Goal: Download file/media

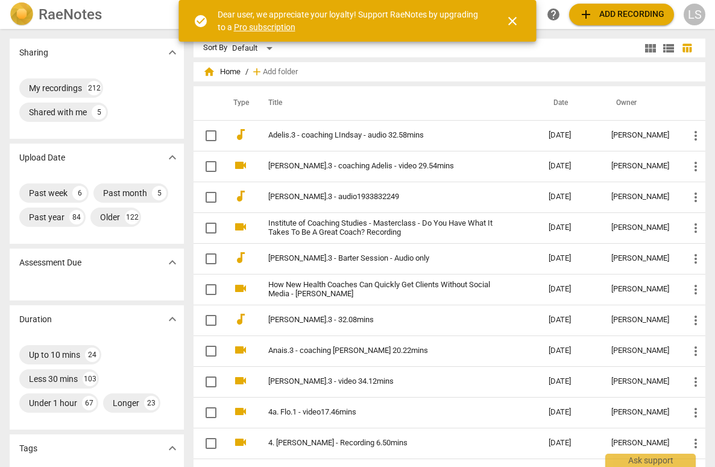
click at [513, 19] on span "close" at bounding box center [512, 21] width 14 height 14
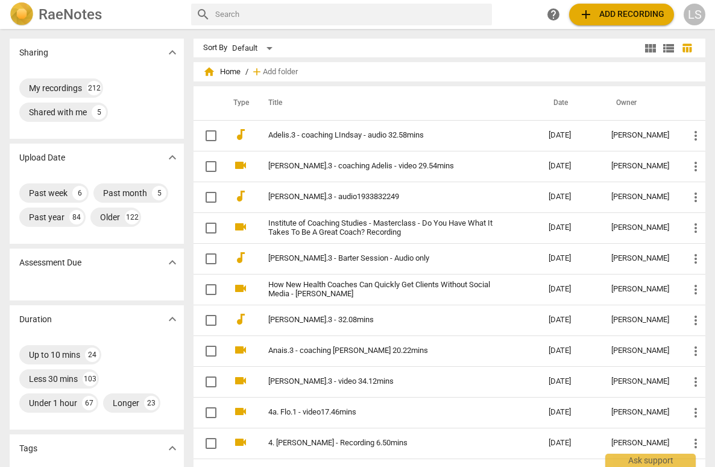
click at [633, 13] on span "add Add recording" at bounding box center [622, 14] width 86 height 14
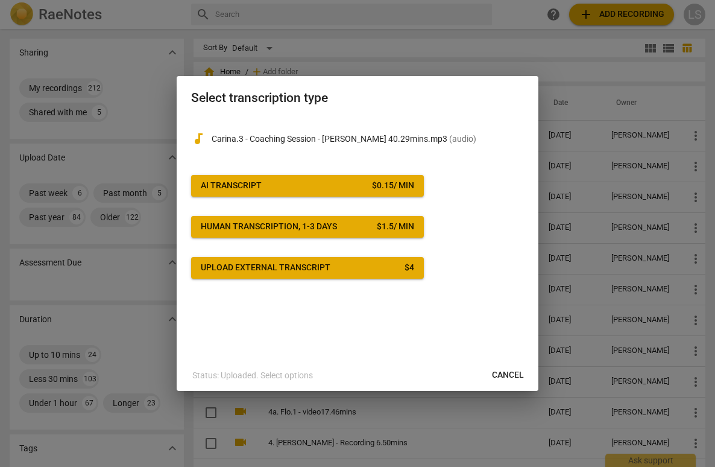
click at [291, 185] on span "AI Transcript $ 0.15 / min" at bounding box center [307, 186] width 213 height 12
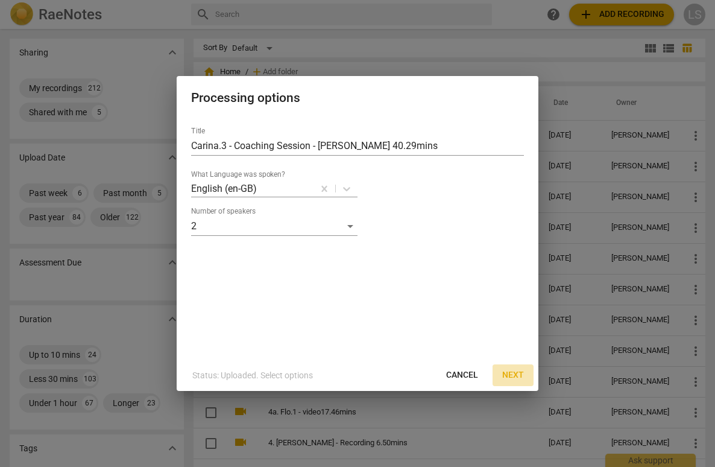
click at [511, 378] on span "Next" at bounding box center [513, 375] width 22 height 12
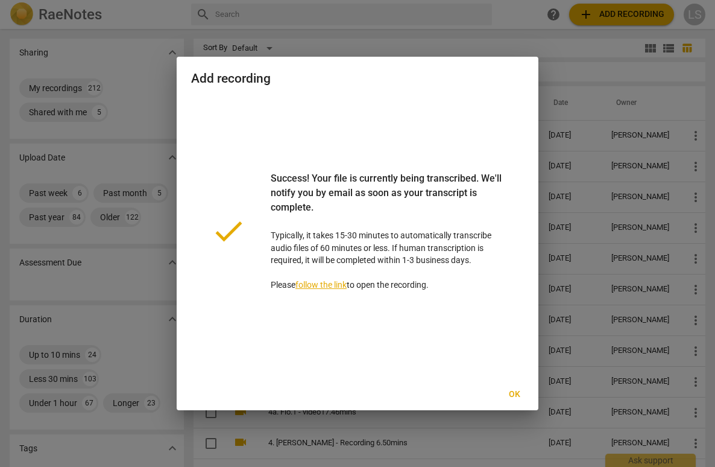
click at [515, 395] on span "Ok" at bounding box center [514, 394] width 19 height 12
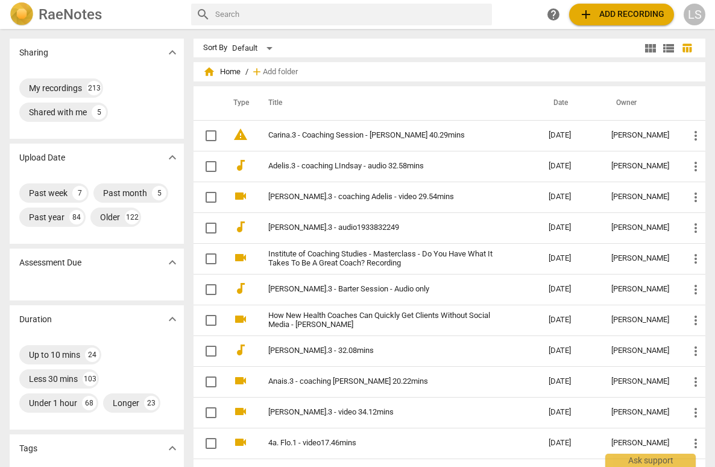
click at [698, 11] on div "LS" at bounding box center [695, 15] width 22 height 22
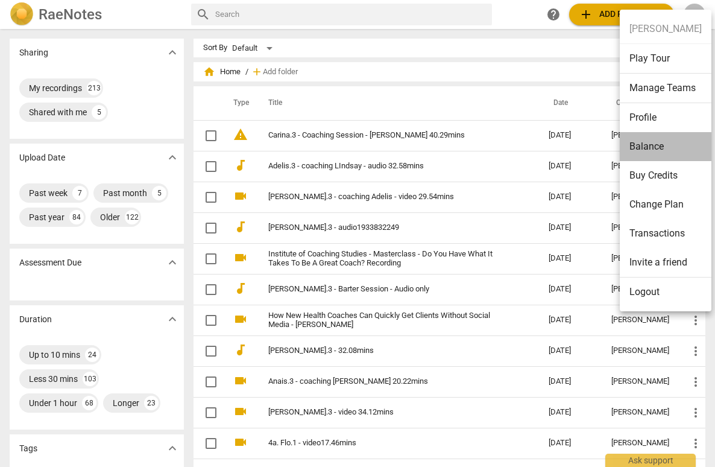
click at [678, 141] on li "Balance" at bounding box center [666, 146] width 92 height 29
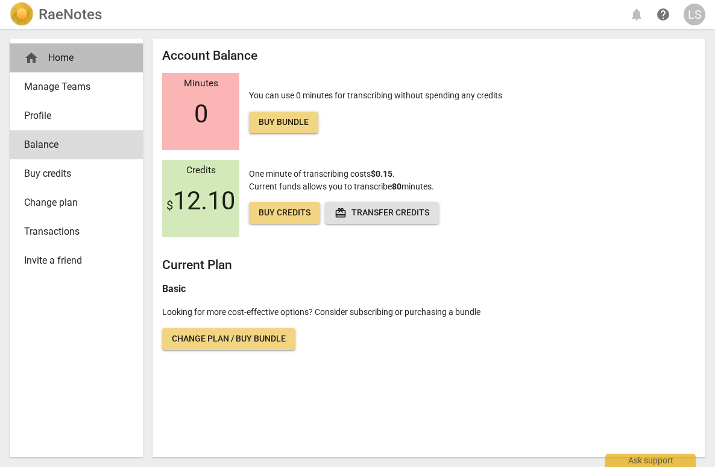
click at [56, 59] on div "home Home" at bounding box center [71, 58] width 95 height 14
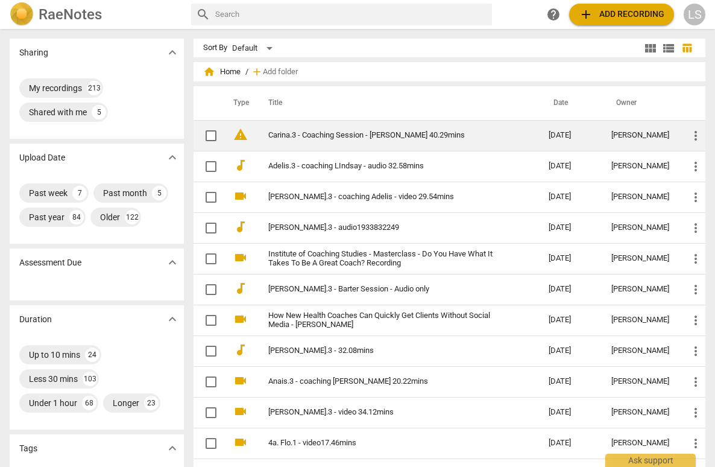
click at [368, 136] on link "Carina.3 - Coaching Session - [PERSON_NAME] 40.29mins" at bounding box center [387, 135] width 238 height 9
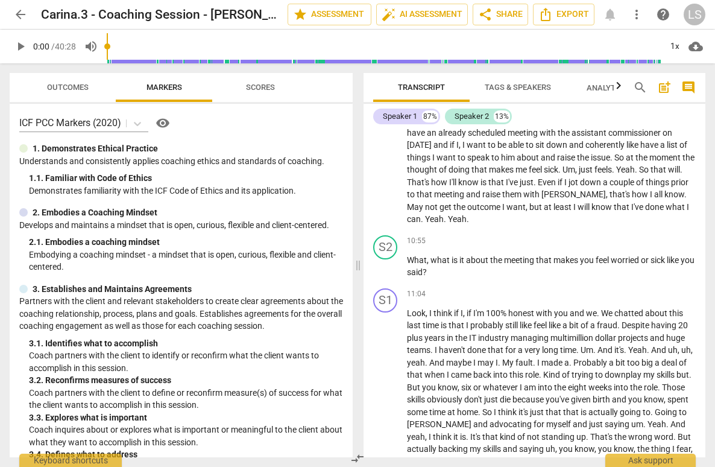
scroll to position [1530, 0]
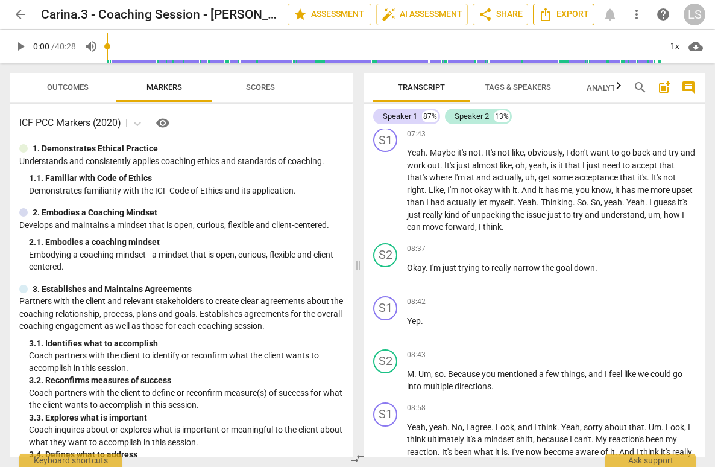
click at [563, 12] on span "Export" at bounding box center [564, 14] width 51 height 14
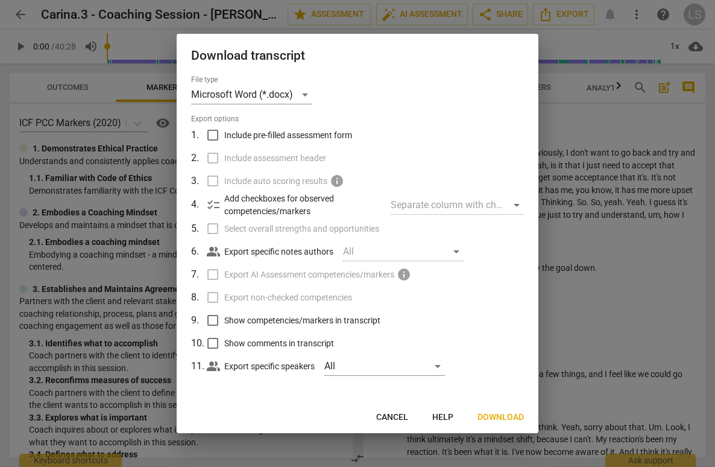
click at [507, 413] on span "Download" at bounding box center [501, 417] width 46 height 12
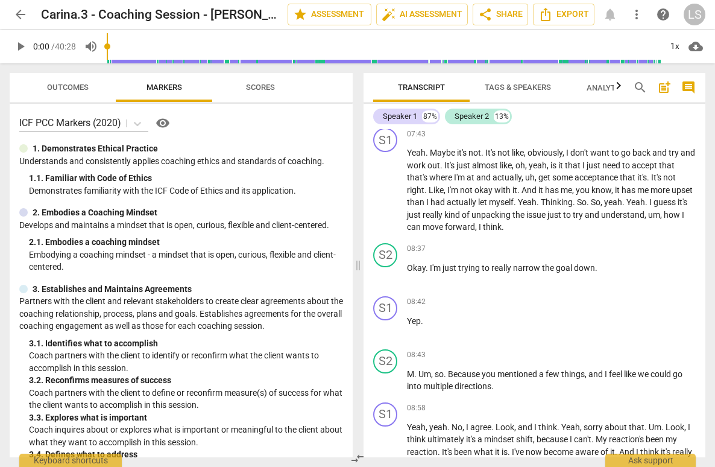
click at [698, 10] on div "LS" at bounding box center [695, 15] width 22 height 22
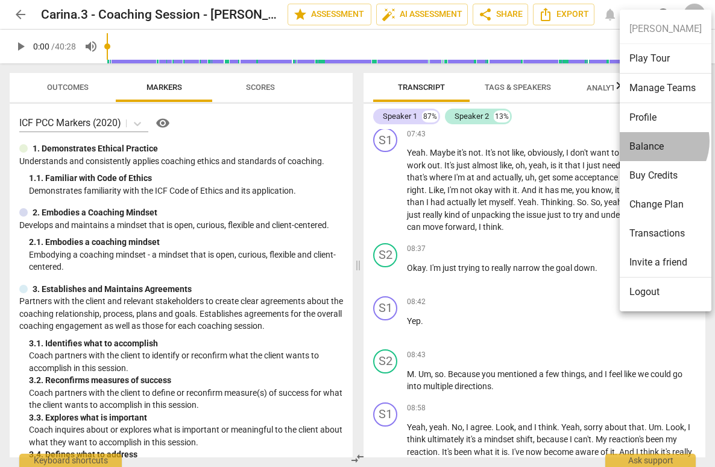
click at [652, 141] on li "Balance" at bounding box center [666, 146] width 92 height 29
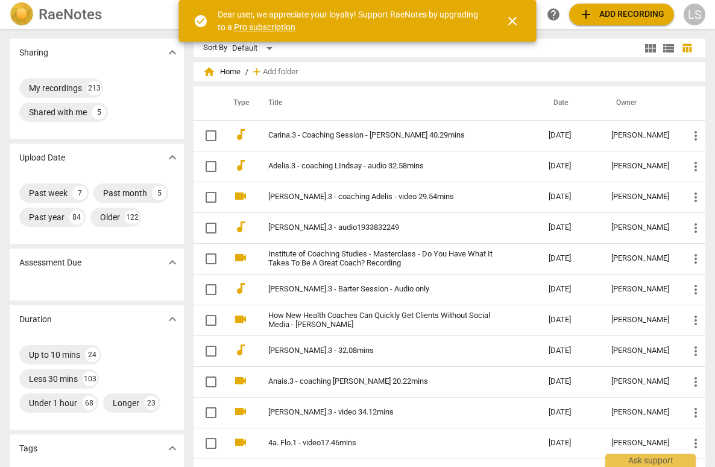
click at [513, 15] on span "close" at bounding box center [512, 21] width 14 height 14
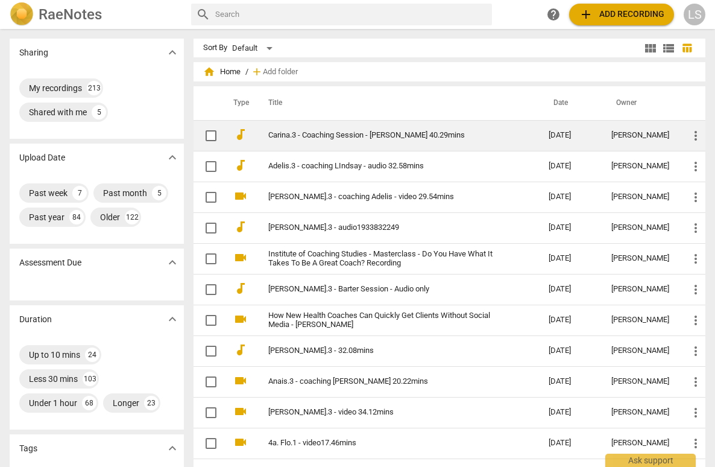
click at [339, 131] on link "Carina.3 - Coaching Session - [PERSON_NAME] 40.29mins" at bounding box center [387, 135] width 238 height 9
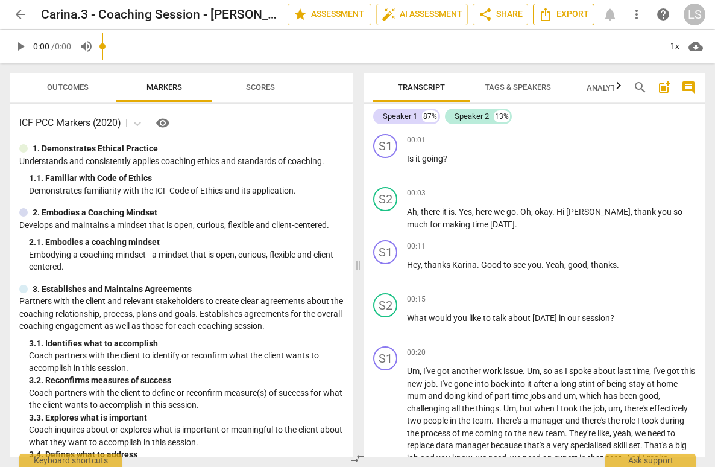
click at [583, 12] on span "Export" at bounding box center [564, 14] width 51 height 14
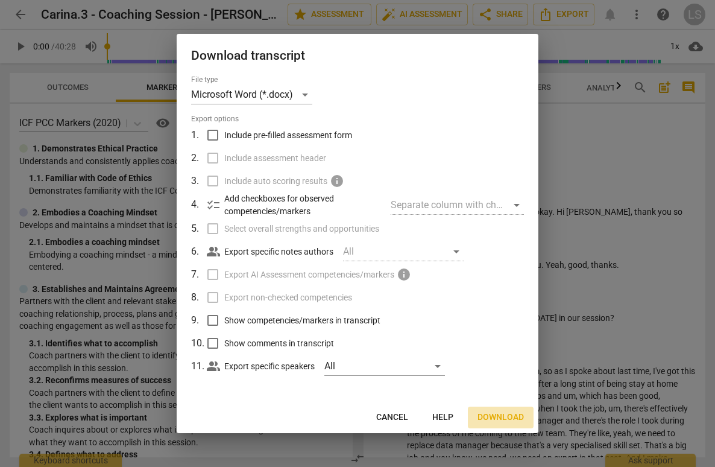
click at [506, 414] on span "Download" at bounding box center [501, 417] width 46 height 12
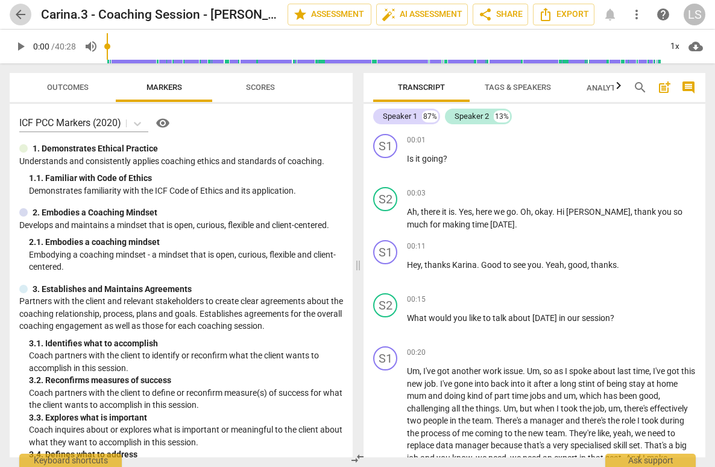
click at [23, 16] on span "arrow_back" at bounding box center [20, 14] width 14 height 14
